Goal: Transaction & Acquisition: Purchase product/service

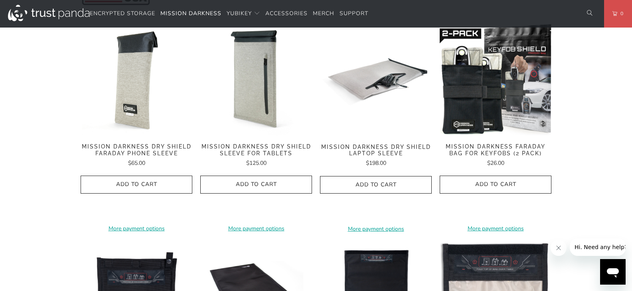
scroll to position [399, 0]
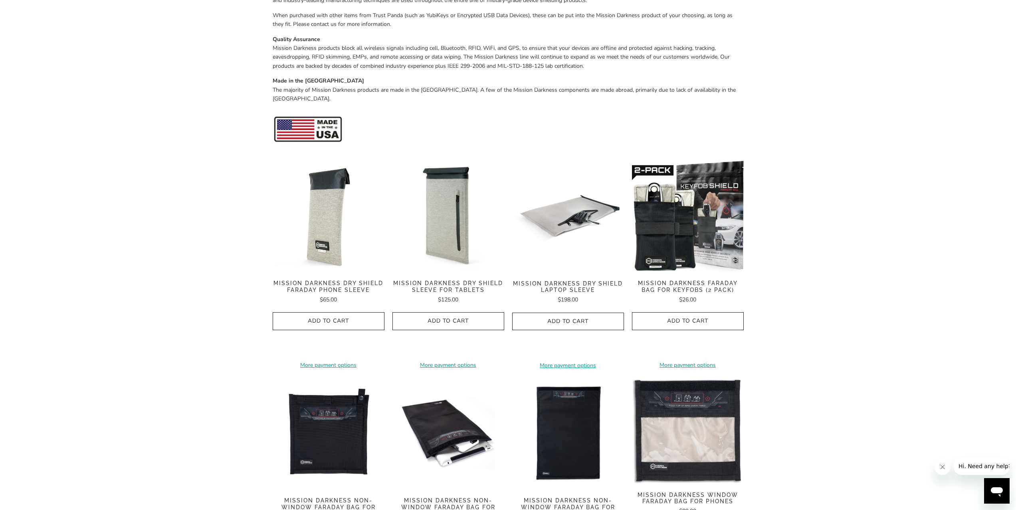
scroll to position [237, 0]
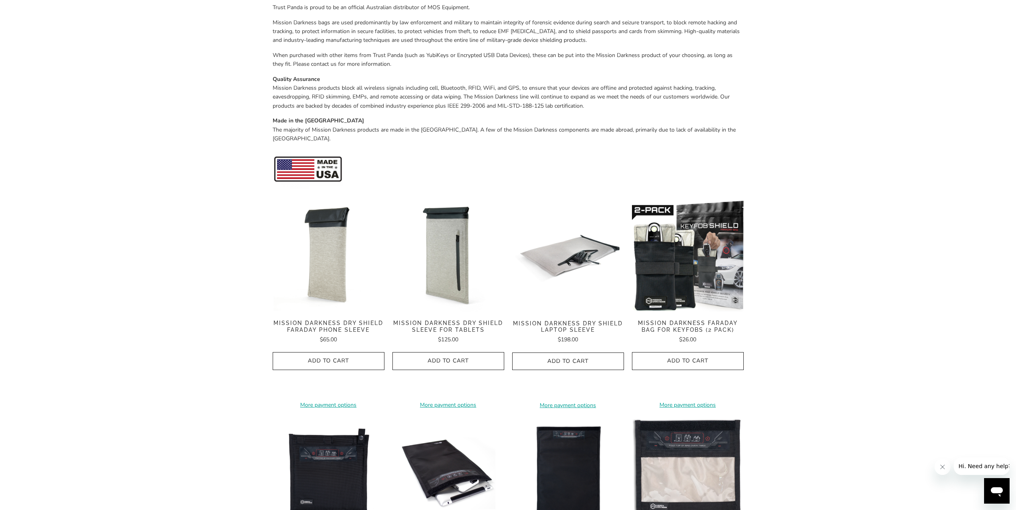
click at [329, 259] on img at bounding box center [329, 256] width 112 height 112
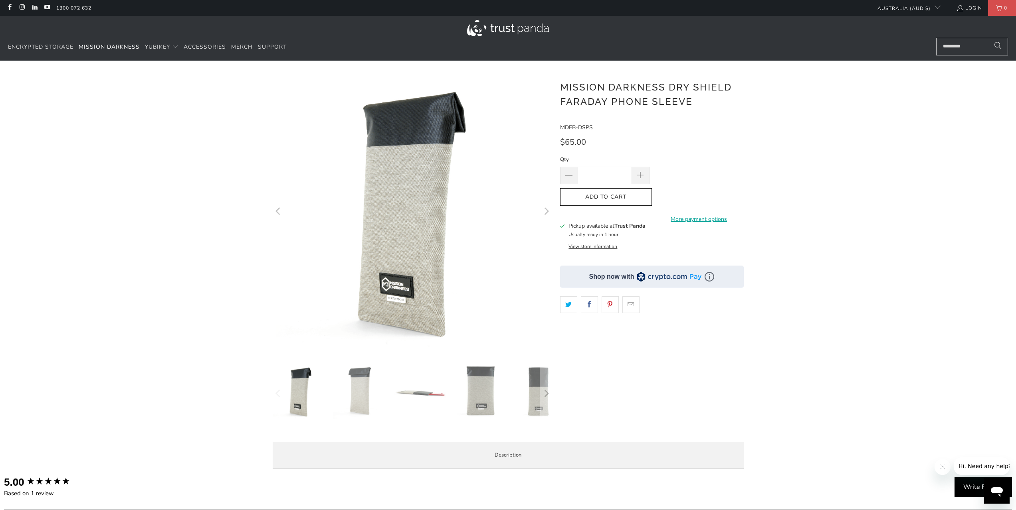
click at [844, 292] on div at bounding box center [508, 274] width 1016 height 403
click at [424, 395] on img at bounding box center [420, 392] width 56 height 56
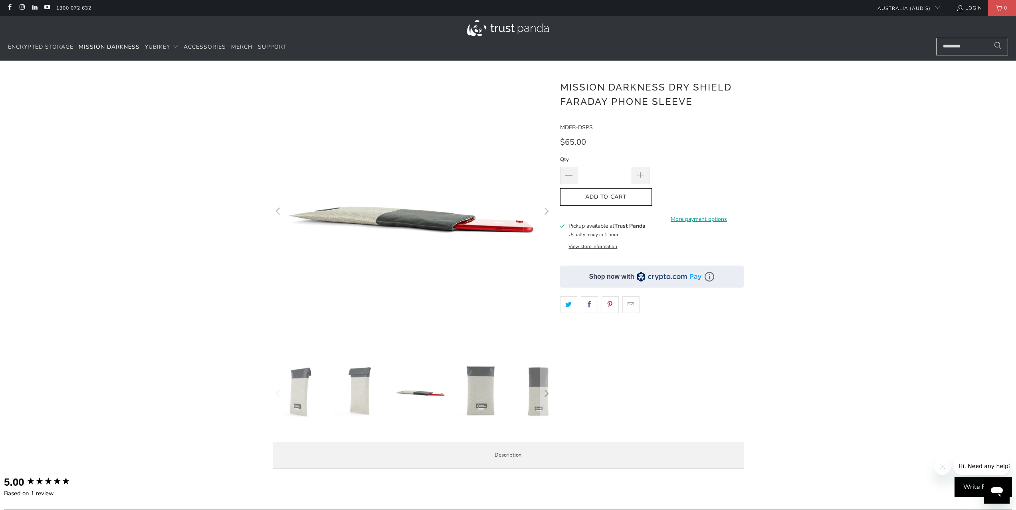
click at [480, 395] on img at bounding box center [480, 392] width 56 height 56
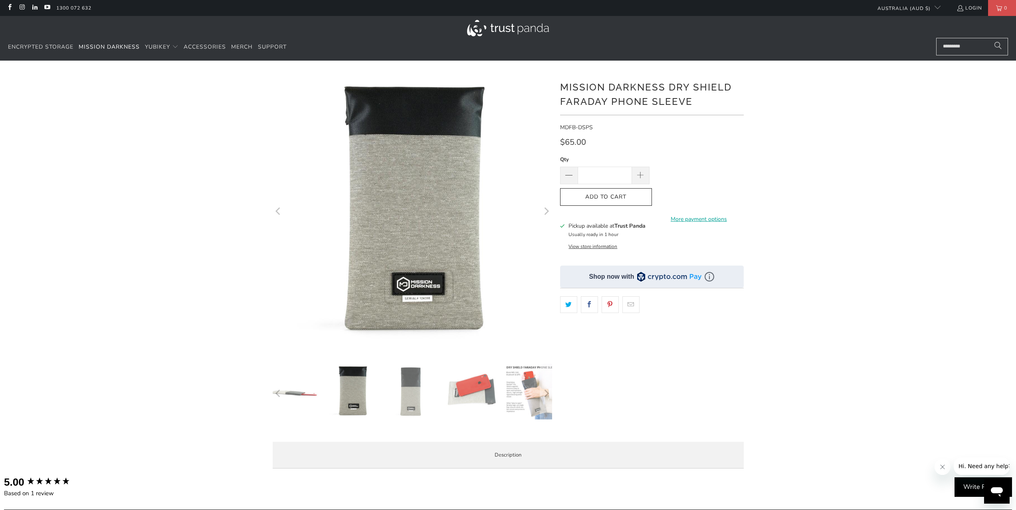
click at [524, 394] on img at bounding box center [532, 392] width 56 height 56
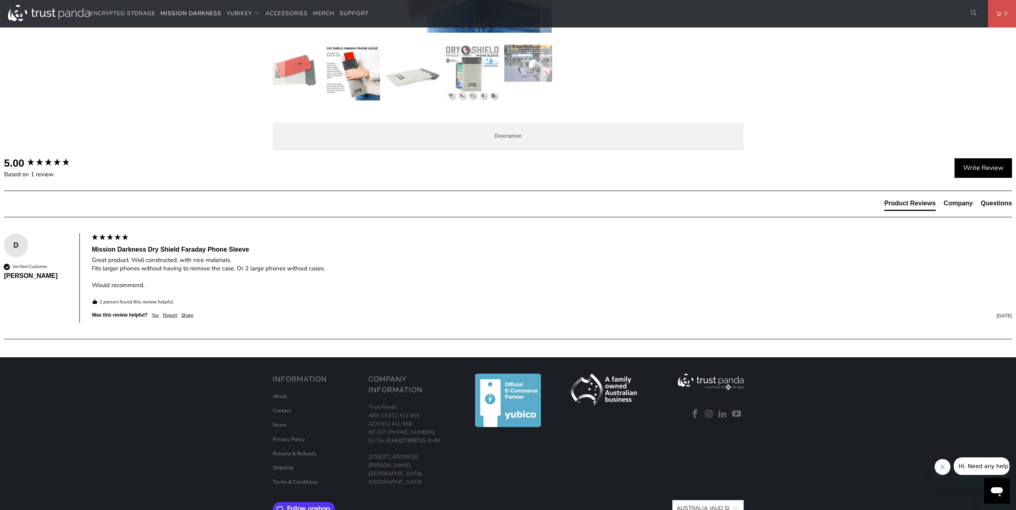
scroll to position [479, 0]
